Goal: Transaction & Acquisition: Purchase product/service

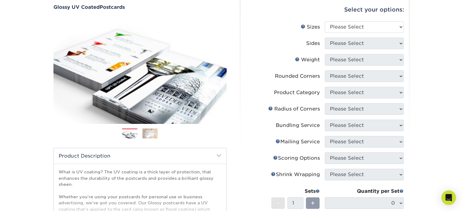
scroll to position [60, 0]
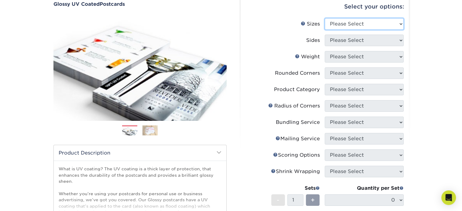
click at [399, 24] on select "Please Select 1.5" x 7" 2" x 4" 2" x 6" 2" x 7" 2" x 8" 2.12" x 5.5" 2.12" x 5.…" at bounding box center [364, 24] width 79 height 12
select select "4.00x6.00"
click at [325, 18] on select "Please Select 1.5" x 7" 2" x 4" 2" x 6" 2" x 7" 2" x 8" 2.12" x 5.5" 2.12" x 5.…" at bounding box center [364, 24] width 79 height 12
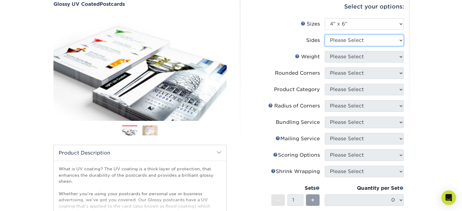
click at [347, 40] on select "Please Select Print Both Sides Print Front Only" at bounding box center [364, 41] width 79 height 12
select select "32d3c223-f82c-492b-b915-ba065a00862f"
click at [325, 35] on select "Please Select Print Both Sides Print Front Only" at bounding box center [364, 41] width 79 height 12
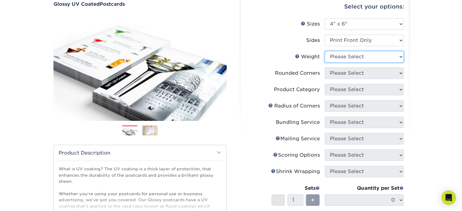
click at [349, 55] on select "Please Select 14PT 16PT 18PT C1S" at bounding box center [364, 57] width 79 height 12
click at [433, 74] on div "Products Postcards Glossy UV Coated Postcards Previous Next show more 25" at bounding box center [231, 157] width 462 height 356
click at [358, 53] on select "Please Select 14PT 16PT 18PT C1S" at bounding box center [364, 57] width 79 height 12
select select "18PTC1S"
click at [325, 51] on select "Please Select 14PT 16PT 18PT C1S" at bounding box center [364, 57] width 79 height 12
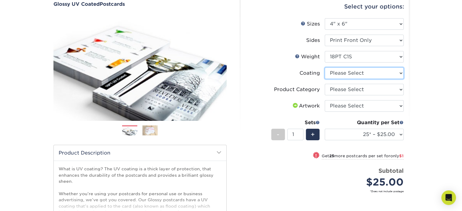
click at [361, 74] on select at bounding box center [364, 73] width 79 height 12
select select "1e8116af-acfc-44b1-83dc-8181aa338834"
click at [325, 67] on select at bounding box center [364, 73] width 79 height 12
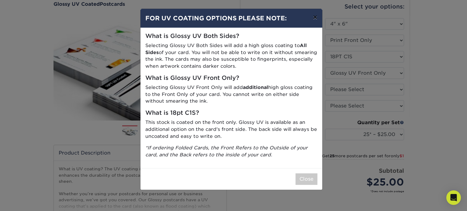
click at [316, 18] on button "×" at bounding box center [315, 17] width 14 height 17
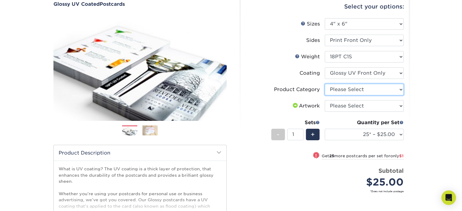
click at [351, 90] on select "Please Select Postcards" at bounding box center [364, 90] width 79 height 12
select select "9b7272e0-d6c8-4c3c-8e97-d3a1bcdab858"
click at [325, 84] on select "Please Select Postcards" at bounding box center [364, 90] width 79 height 12
click at [366, 103] on select "Please Select I will upload files I need a design - $150" at bounding box center [364, 106] width 79 height 12
select select "upload"
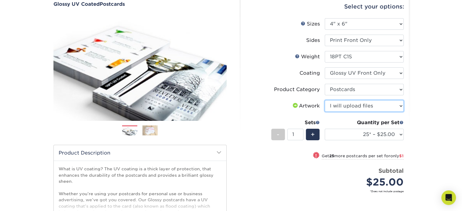
click at [325, 100] on select "Please Select I will upload files I need a design - $150" at bounding box center [364, 106] width 79 height 12
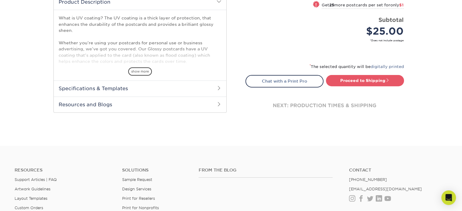
scroll to position [212, 0]
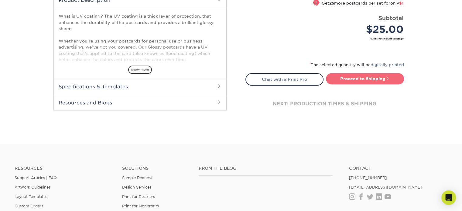
click at [352, 79] on link "Proceed to Shipping" at bounding box center [365, 78] width 78 height 11
type input "Set 1"
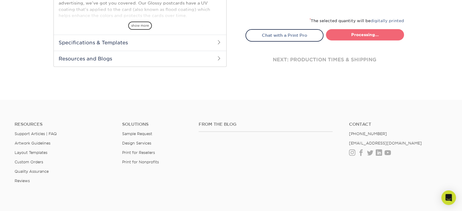
select select "229723b7-a8f3-4276-a9b5-84630fd5d09a"
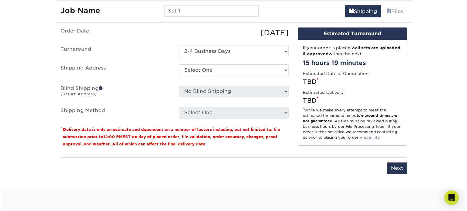
scroll to position [357, 0]
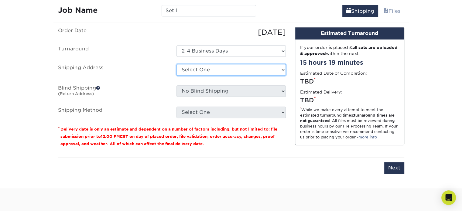
click at [224, 70] on select "Select One + Add New Address - Login" at bounding box center [230, 70] width 109 height 12
select select "newaddress"
click at [176, 64] on select "Select One + Add New Address - Login" at bounding box center [230, 70] width 109 height 12
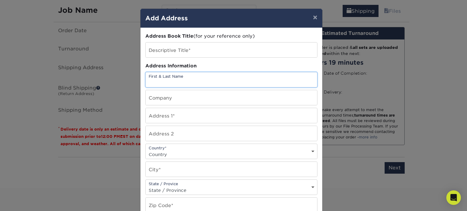
click at [182, 83] on input "text" at bounding box center [230, 79] width 171 height 15
type input "[PERSON_NAME]"
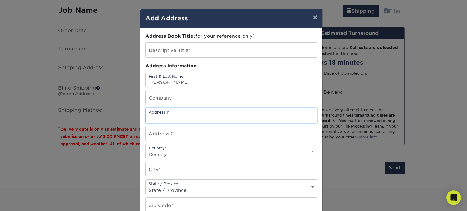
click at [170, 119] on input "text" at bounding box center [230, 115] width 171 height 15
type input "1850 [PERSON_NAME] ST"
click at [167, 133] on input "text" at bounding box center [230, 133] width 171 height 15
click at [167, 153] on select "Country [GEOGRAPHIC_DATA] [GEOGRAPHIC_DATA] ----------------------------- [GEOG…" at bounding box center [230, 154] width 171 height 9
select select "US"
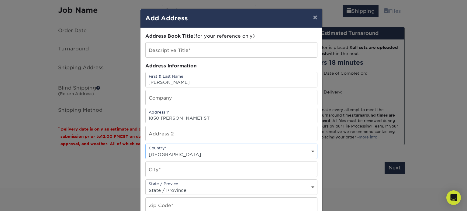
click at [145, 150] on select "Country [GEOGRAPHIC_DATA] [GEOGRAPHIC_DATA] ----------------------------- [GEOG…" at bounding box center [230, 154] width 171 height 9
click at [172, 172] on input "text" at bounding box center [230, 169] width 171 height 15
type input "[GEOGRAPHIC_DATA]"
click at [173, 190] on select "State / Province [US_STATE] [US_STATE] [US_STATE] [US_STATE] [US_STATE] [US_STA…" at bounding box center [230, 190] width 171 height 9
select select "CA"
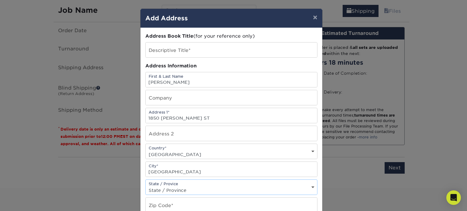
click at [145, 186] on select "State / Province [US_STATE] [US_STATE] [US_STATE] [US_STATE] [US_STATE] [US_STA…" at bounding box center [230, 190] width 171 height 9
click at [157, 206] on input "text" at bounding box center [230, 205] width 171 height 15
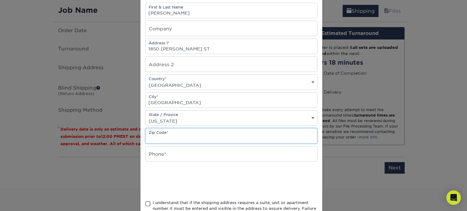
scroll to position [70, 0]
type input "94116"
click at [151, 156] on input "text" at bounding box center [230, 153] width 171 height 15
type input "4152380810"
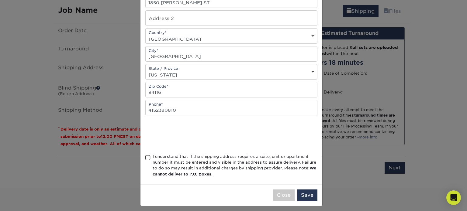
scroll to position [117, 0]
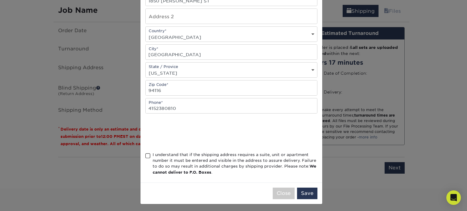
click at [241, 165] on div "I understand that if the shipping address requires a suite, unit or apartment n…" at bounding box center [234, 164] width 165 height 24
click at [0, 0] on input "I understand that if the shipping address requires a suite, unit or apartment n…" at bounding box center [0, 0] width 0 height 0
click at [299, 190] on button "Save" at bounding box center [307, 194] width 20 height 12
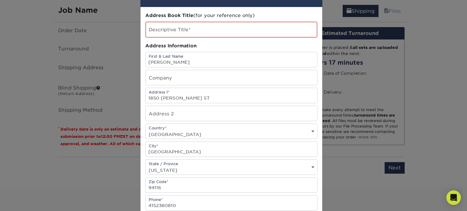
scroll to position [0, 0]
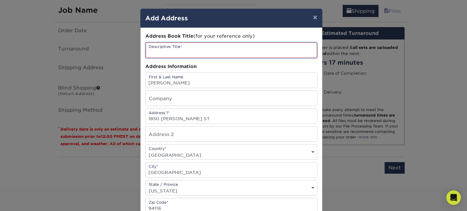
click at [188, 52] on input "text" at bounding box center [230, 50] width 171 height 15
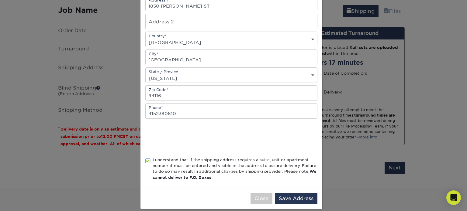
scroll to position [118, 0]
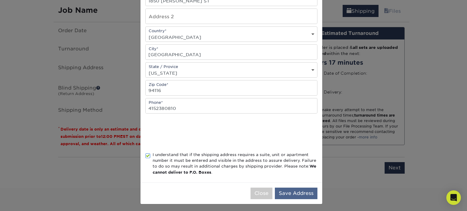
type input "IHOPE POSTCARD"
click at [290, 192] on button "Save Address" at bounding box center [296, 194] width 43 height 12
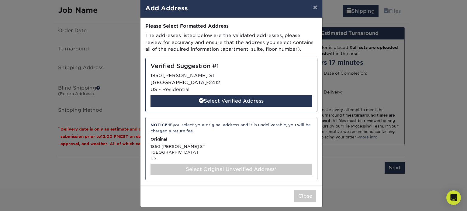
scroll to position [13, 0]
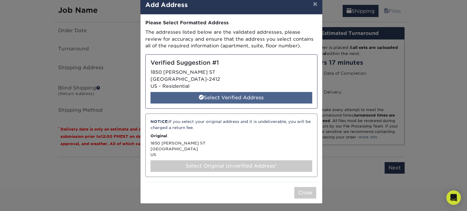
click at [227, 99] on div "Select Verified Address" at bounding box center [231, 98] width 162 height 12
click at [199, 95] on span at bounding box center [201, 97] width 5 height 5
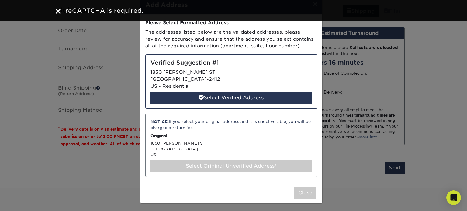
click at [180, 79] on div "Verified Suggestion #1 [STREET_ADDRESS][PERSON_NAME] US - Residential Select Ve…" at bounding box center [231, 81] width 172 height 54
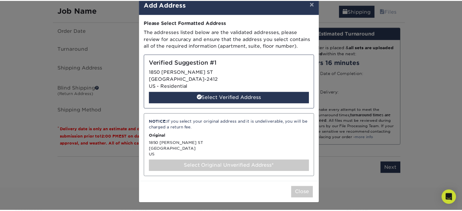
scroll to position [0, 0]
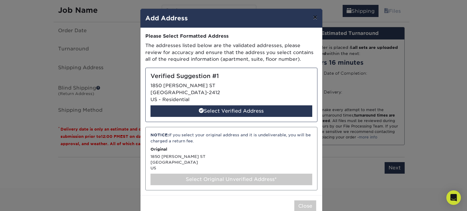
click at [312, 18] on button "×" at bounding box center [315, 17] width 14 height 17
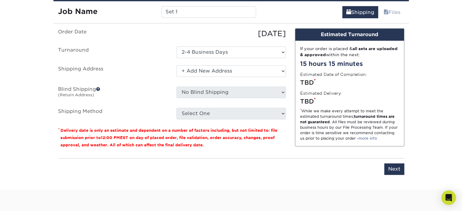
scroll to position [355, 0]
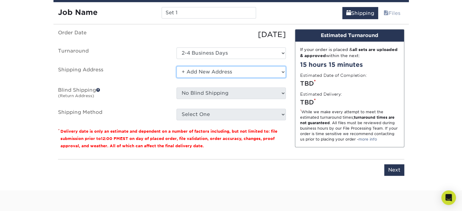
click at [283, 71] on select "Select One + Add New Address - Login" at bounding box center [230, 72] width 109 height 12
click at [176, 66] on select "Select One + Add New Address - Login" at bounding box center [230, 72] width 109 height 12
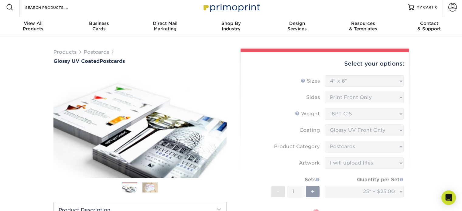
scroll to position [0, 0]
